Goal: Information Seeking & Learning: Find specific fact

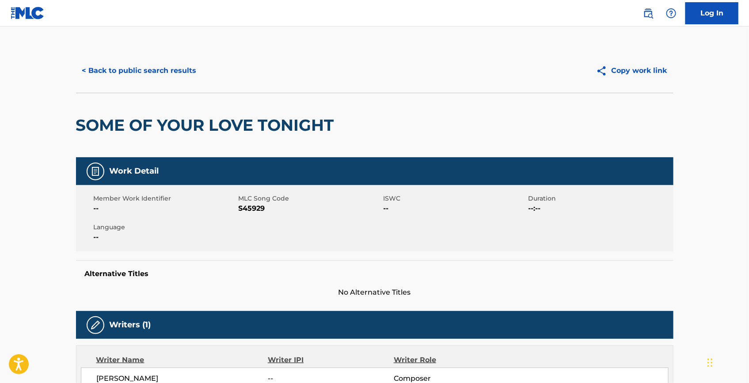
click at [171, 66] on button "< Back to public search results" at bounding box center [139, 71] width 127 height 22
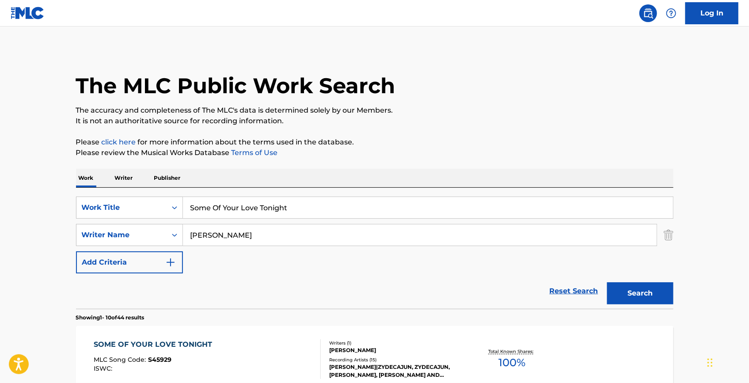
drag, startPoint x: 295, startPoint y: 209, endPoint x: 168, endPoint y: 192, distance: 128.8
click at [168, 192] on div "SearchWithCriteriaa1d84ea0-9721-4f26-9c0b-7a1fd43cc859 Work Title Some Of Your …" at bounding box center [375, 248] width 598 height 121
paste input "Bailador"
type input "Bailador"
click at [336, 110] on p "The accuracy and completeness of The MLC's data is determined solely by our Mem…" at bounding box center [375, 110] width 598 height 11
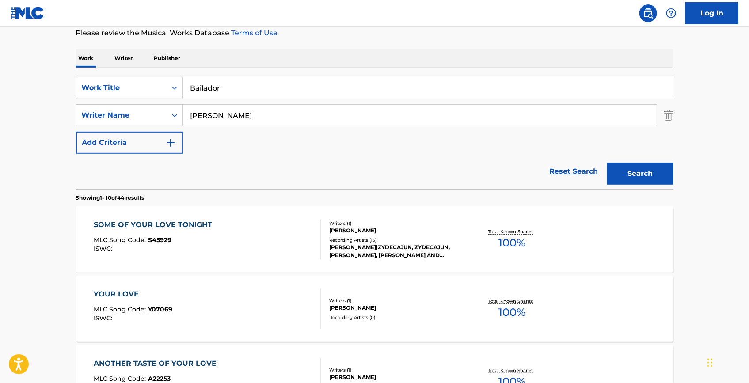
scroll to position [120, 0]
paste input "[PERSON_NAME]"
drag, startPoint x: 263, startPoint y: 110, endPoint x: 139, endPoint y: 97, distance: 124.9
click at [139, 97] on div "SearchWithCriteriaa1d84ea0-9721-4f26-9c0b-7a1fd43cc859 Work Title Bailador Sear…" at bounding box center [375, 114] width 598 height 77
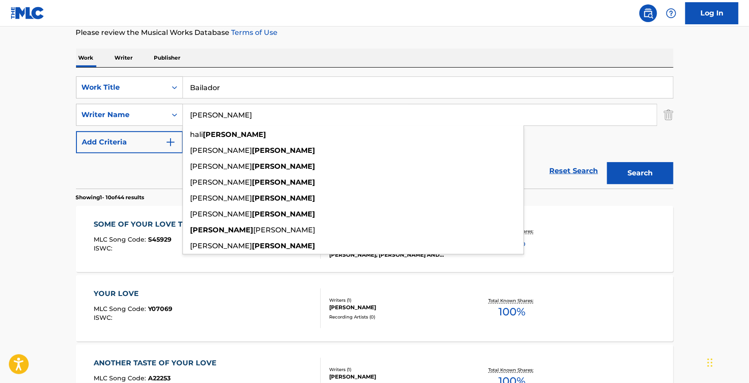
type input "[PERSON_NAME]"
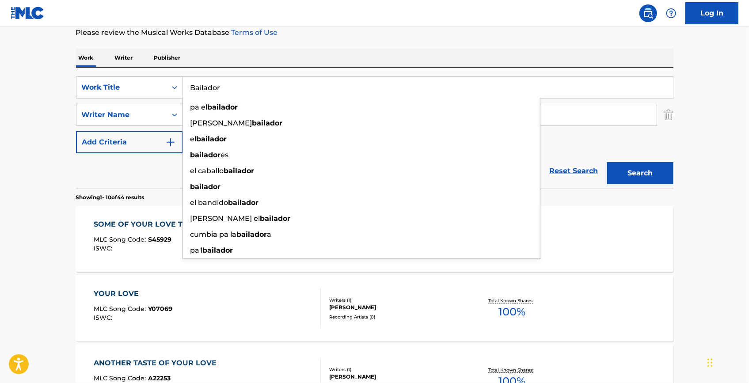
drag, startPoint x: 263, startPoint y: 79, endPoint x: 141, endPoint y: 66, distance: 122.7
paste input "Bailador"
type input "Bailador"
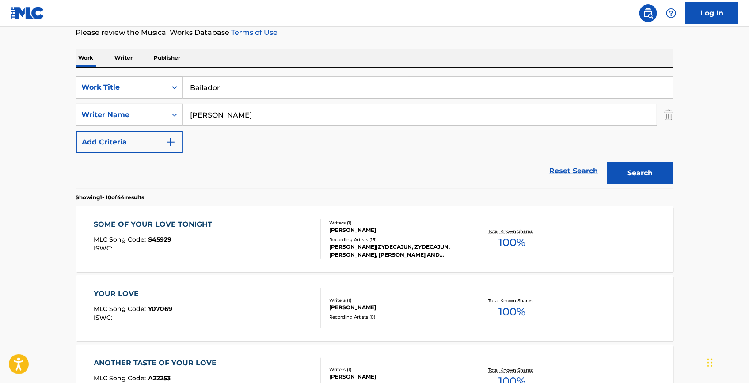
click at [637, 172] on button "Search" at bounding box center [640, 173] width 66 height 22
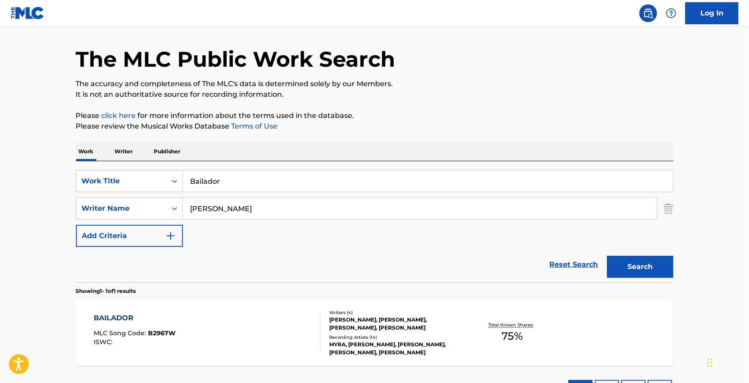
scroll to position [80, 0]
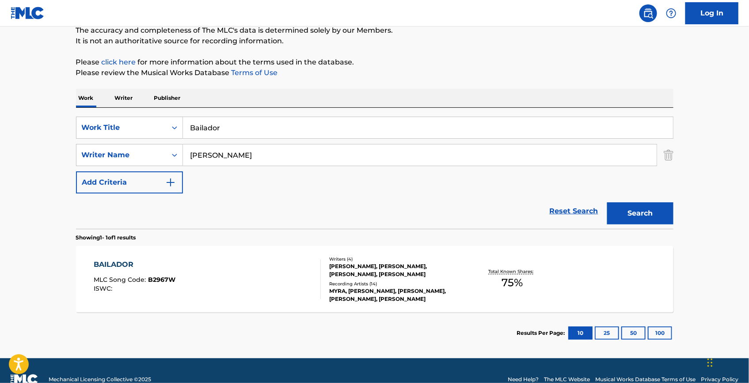
click at [144, 267] on div "BAILADOR" at bounding box center [135, 264] width 82 height 11
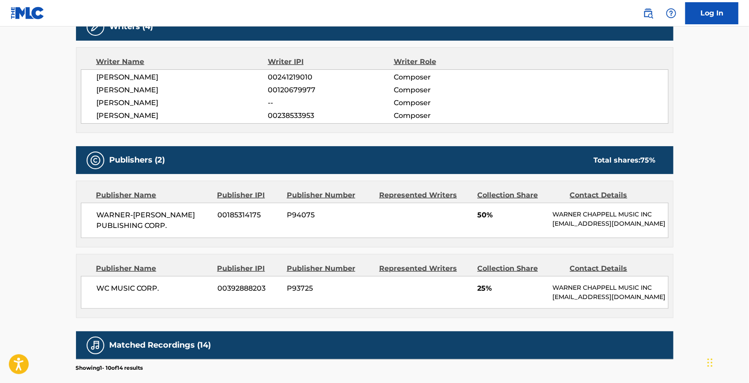
scroll to position [321, 0]
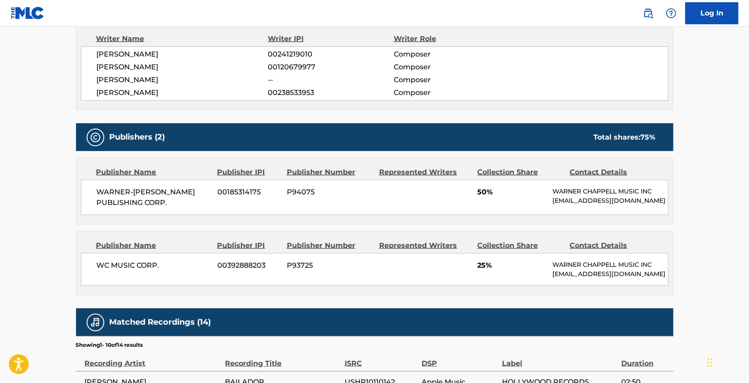
click at [496, 114] on div "Work Detail Member Work Identifier -- MLC Song Code B2967W ISWC -- Duration --:…" at bounding box center [375, 230] width 598 height 788
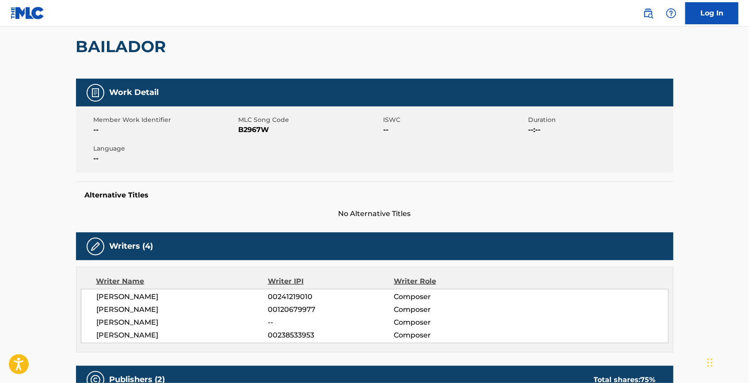
scroll to position [0, 0]
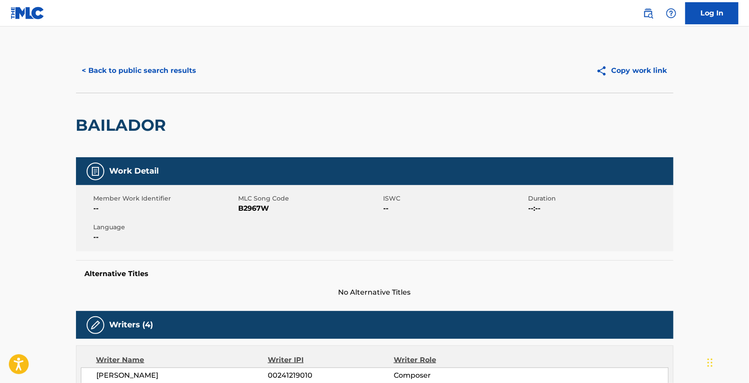
click at [172, 71] on button "< Back to public search results" at bounding box center [139, 71] width 127 height 22
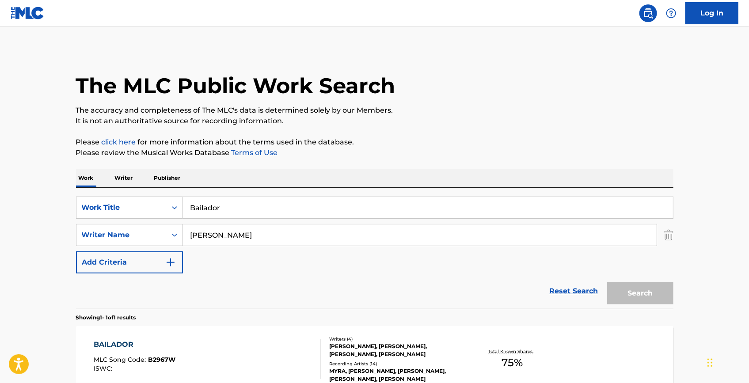
scroll to position [47, 0]
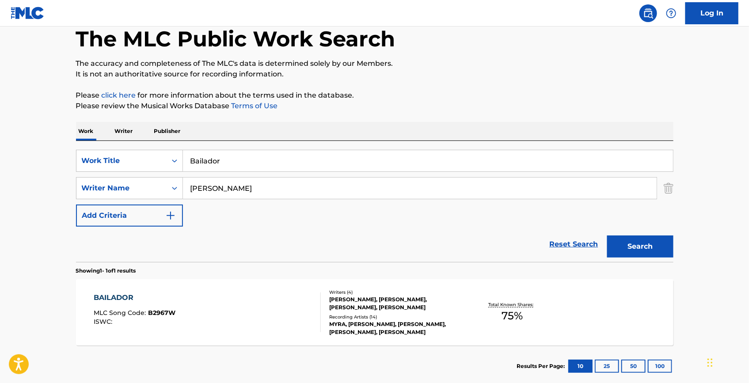
drag, startPoint x: 261, startPoint y: 167, endPoint x: 123, endPoint y: 99, distance: 153.8
click at [104, 129] on div "Work Writer Publisher SearchWithCriteriaa1d84ea0-9721-4f26-9c0b-7a1fd43cc859 Wo…" at bounding box center [375, 254] width 598 height 265
paste input "La Eternidad Bastara"
type input "La Eternidad Bastara"
